Goal: Find specific page/section: Find specific page/section

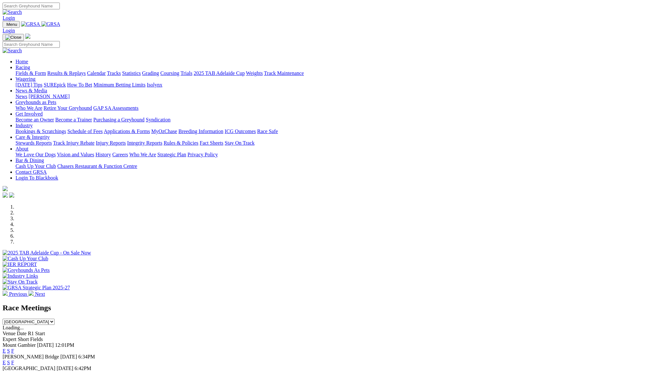
click at [162, 140] on link "Integrity Reports" at bounding box center [144, 142] width 35 height 5
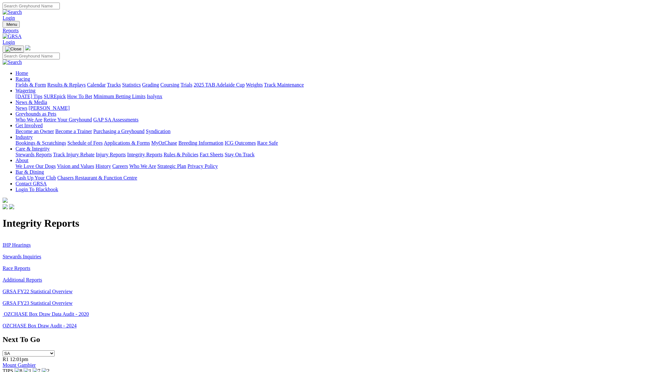
click at [47, 181] on link "Contact GRSA" at bounding box center [31, 183] width 31 height 5
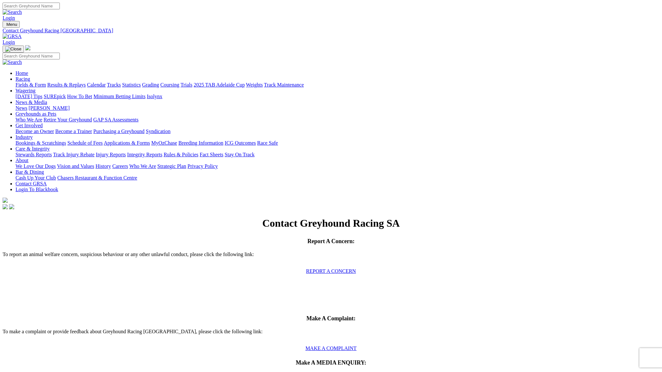
click at [30, 76] on link "Racing" at bounding box center [23, 78] width 15 height 5
click at [150, 140] on link "Applications & Forms" at bounding box center [127, 142] width 46 height 5
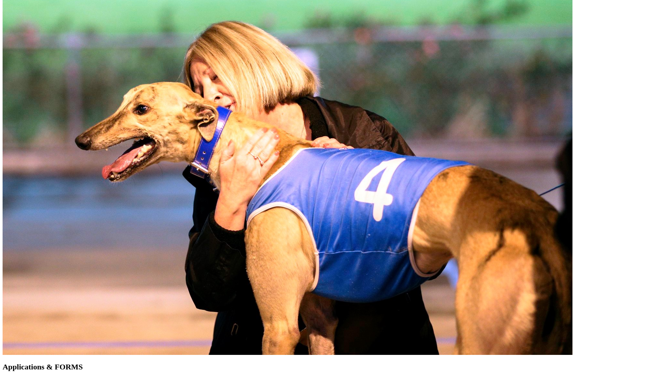
scroll to position [277, 0]
